Goal: Register for event/course

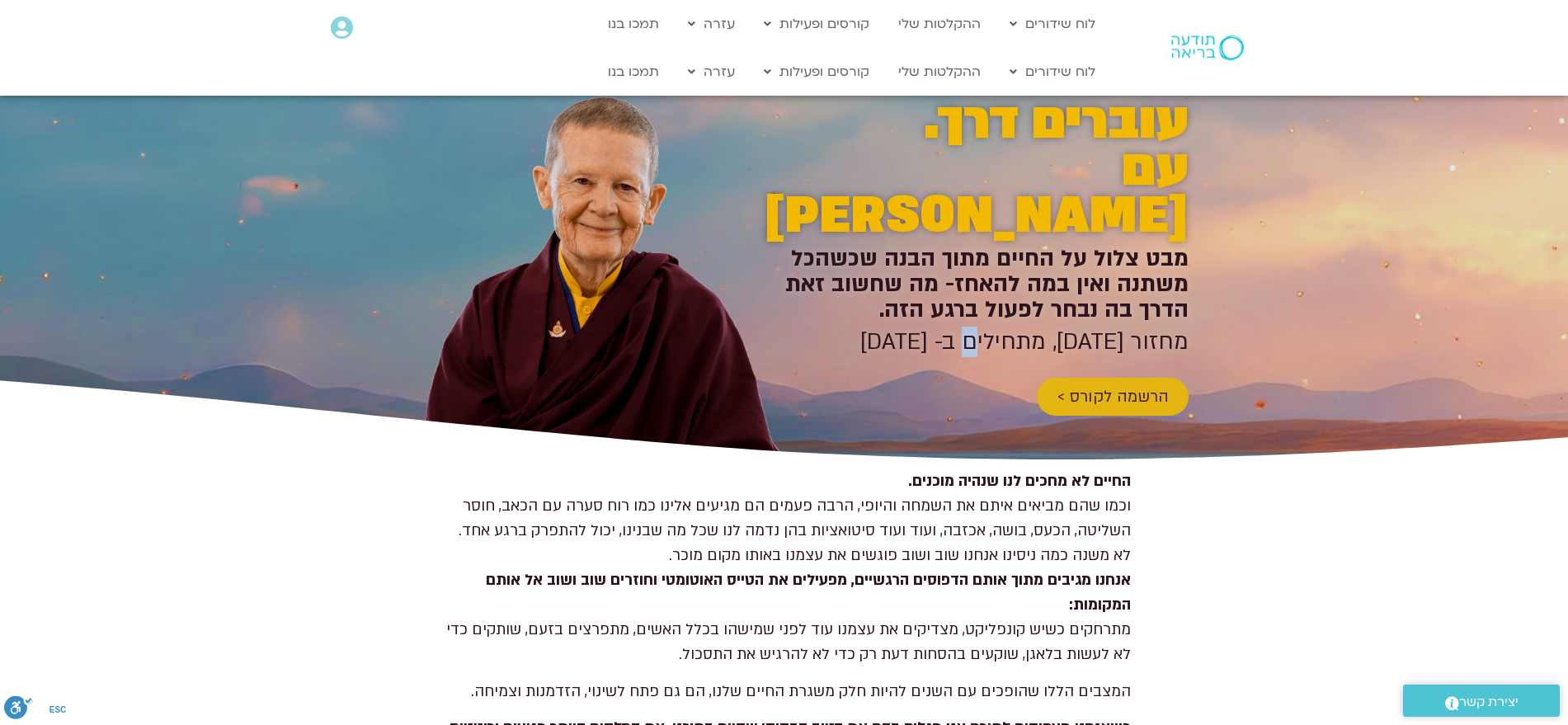
drag, startPoint x: 978, startPoint y: 289, endPoint x: 839, endPoint y: 290, distance: 139.0
click at [839, 329] on h2 "מחזור [DATE], מתחילים ב- [DATE]" at bounding box center [970, 342] width 437 height 25
click at [810, 329] on h2 "מחזור [DATE], מתחילים ב- [DATE]" at bounding box center [970, 342] width 437 height 25
